Goal: Task Accomplishment & Management: Complete application form

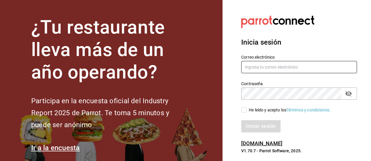
click at [288, 70] on input "text" at bounding box center [300, 67] width 116 height 12
click at [284, 70] on input "text" at bounding box center [300, 67] width 116 height 12
click at [288, 67] on input "text" at bounding box center [300, 67] width 116 height 12
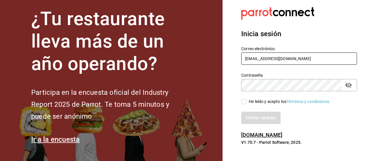
type input "[EMAIL_ADDRESS][DOMAIN_NAME]"
click at [244, 103] on input "He leído y acepto los Términos y condiciones." at bounding box center [244, 101] width 5 height 5
checkbox input "true"
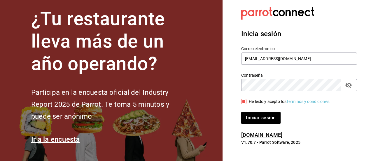
click at [348, 86] on icon "passwordField" at bounding box center [348, 85] width 7 height 7
click at [251, 128] on div "Inicia sesión Correo electrónico [EMAIL_ADDRESS][DOMAIN_NAME] Contraseña Contra…" at bounding box center [300, 77] width 116 height 110
click at [259, 121] on button "Iniciar sesión" at bounding box center [262, 118] width 40 height 12
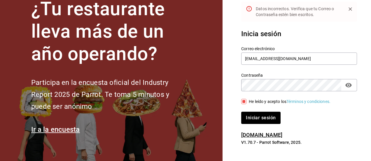
scroll to position [0, 0]
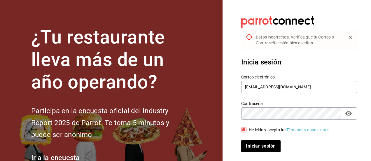
click at [302, 31] on div "Datos incorrectos. Verifica que tu Correo o Contraseña estén bien escritos." at bounding box center [300, 40] width 116 height 20
click at [296, 34] on div "Datos incorrectos. Verifica que tu Correo o Contraseña estén bien escritos." at bounding box center [299, 40] width 86 height 16
click at [330, 37] on div "Datos incorrectos. Verifica que tu Correo o Contraseña estén bien escritos." at bounding box center [299, 40] width 86 height 16
click at [261, 146] on button "Iniciar sesión" at bounding box center [262, 146] width 40 height 12
click at [300, 44] on div "Datos incorrectos. Verifica que tu Correo o Contraseña estén bien escritos." at bounding box center [299, 40] width 86 height 16
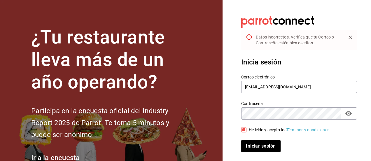
click at [350, 36] on icon "Close" at bounding box center [351, 37] width 6 height 6
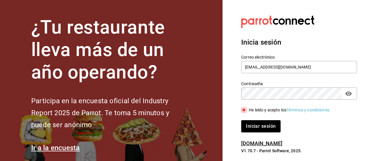
scroll to position [8, 0]
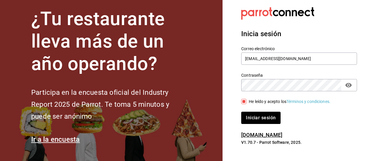
click at [283, 136] on link "[DOMAIN_NAME]" at bounding box center [262, 135] width 41 height 6
click at [261, 121] on button "Iniciar sesión" at bounding box center [262, 118] width 40 height 12
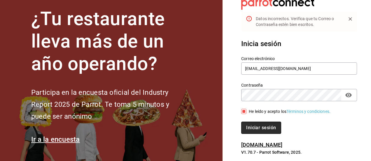
click at [262, 123] on button "Iniciar sesión" at bounding box center [262, 128] width 40 height 12
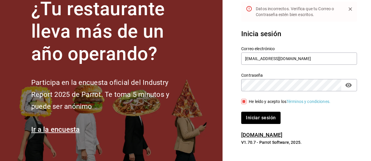
scroll to position [23, 0]
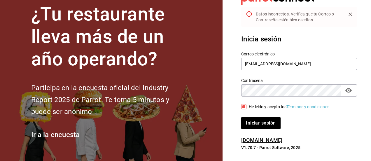
click at [352, 14] on icon "Close" at bounding box center [351, 14] width 6 height 6
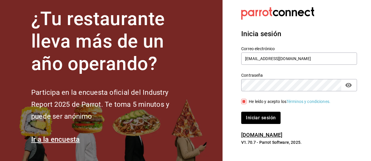
scroll to position [0, 0]
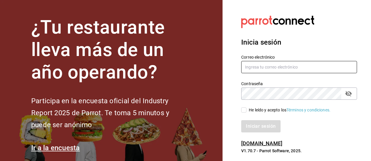
click at [263, 66] on input "text" at bounding box center [300, 67] width 116 height 12
click at [263, 67] on input "text" at bounding box center [300, 67] width 116 height 12
